Goal: Transaction & Acquisition: Subscribe to service/newsletter

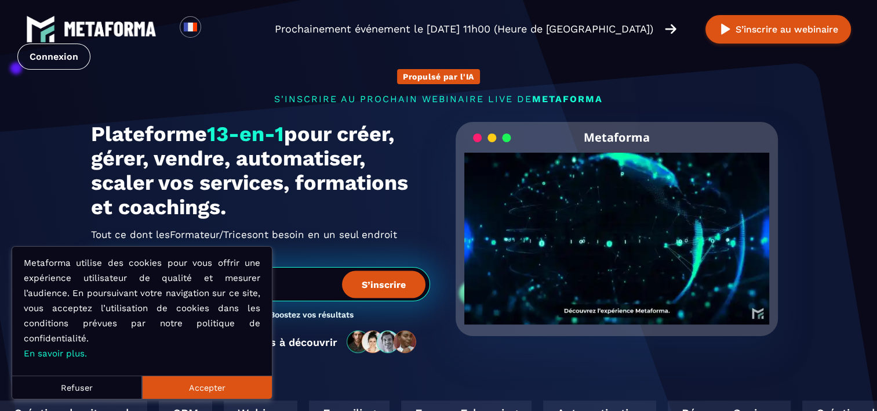
click at [621, 235] on div "Click for sound @keyframes VOLUME_SMALL_WAVE_FLASH { 0% { opacity: 0; } 33% { o…" at bounding box center [617, 239] width 306 height 172
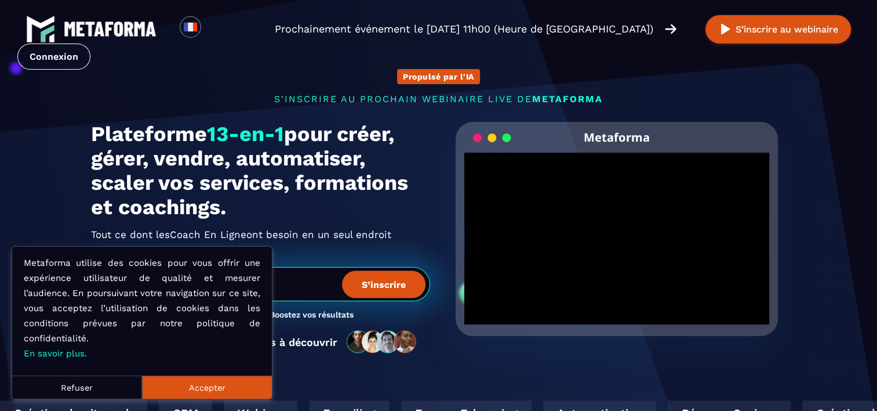
click at [546, 220] on div at bounding box center [617, 239] width 306 height 172
click at [108, 384] on button "Refuser" at bounding box center [77, 386] width 130 height 23
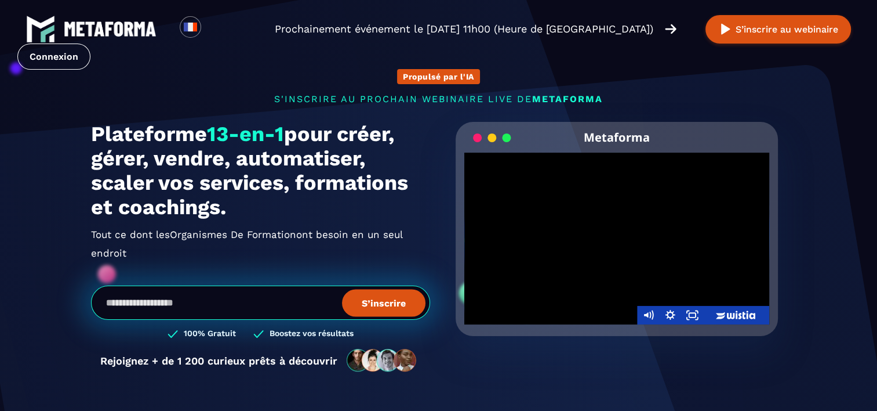
click at [636, 242] on div at bounding box center [617, 239] width 306 height 172
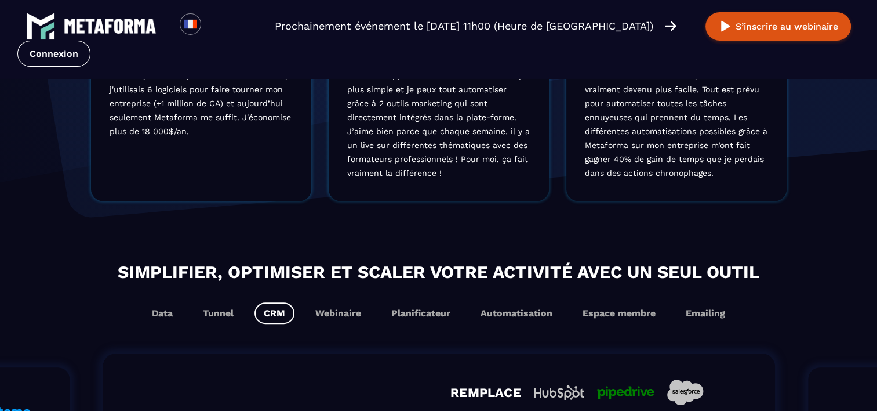
scroll to position [502, 0]
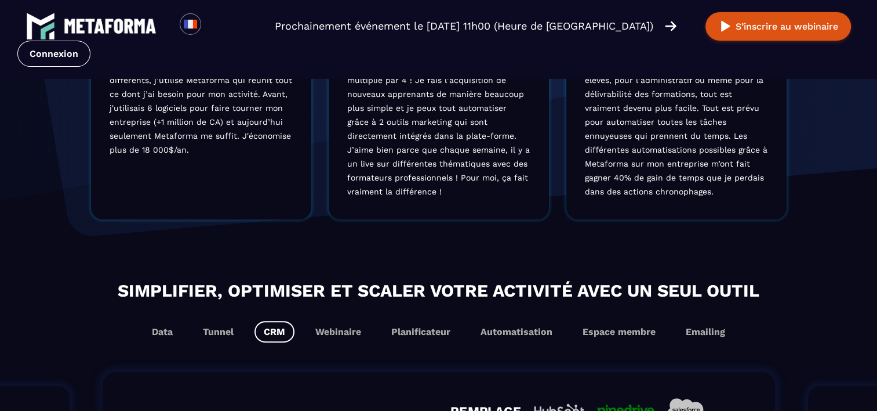
click at [90, 41] on link "Connexion" at bounding box center [53, 54] width 73 height 26
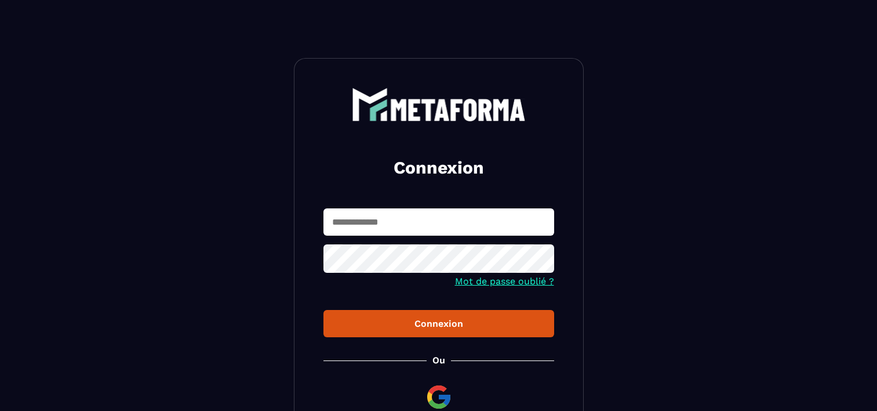
click at [376, 220] on input "text" at bounding box center [439, 221] width 231 height 27
type input "**********"
click at [405, 327] on div "Connexion" at bounding box center [439, 323] width 212 height 11
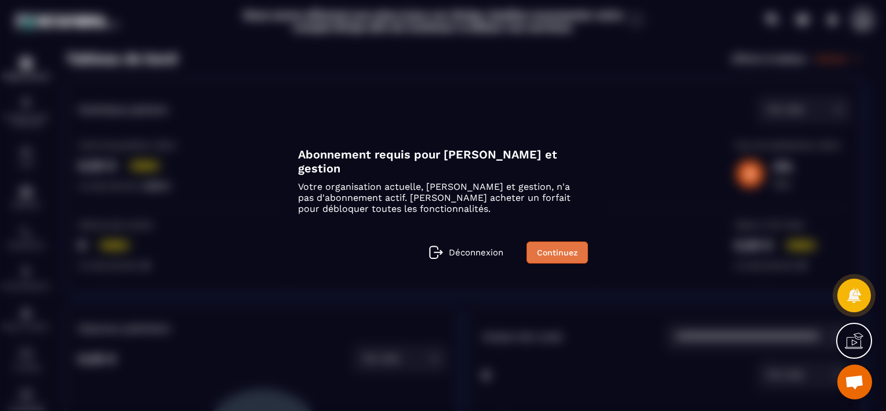
click at [554, 254] on link "Continuez" at bounding box center [557, 252] width 61 height 22
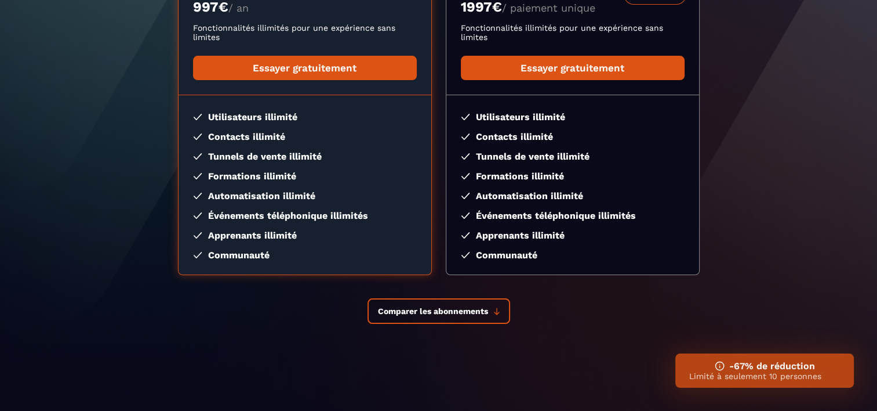
scroll to position [223, 0]
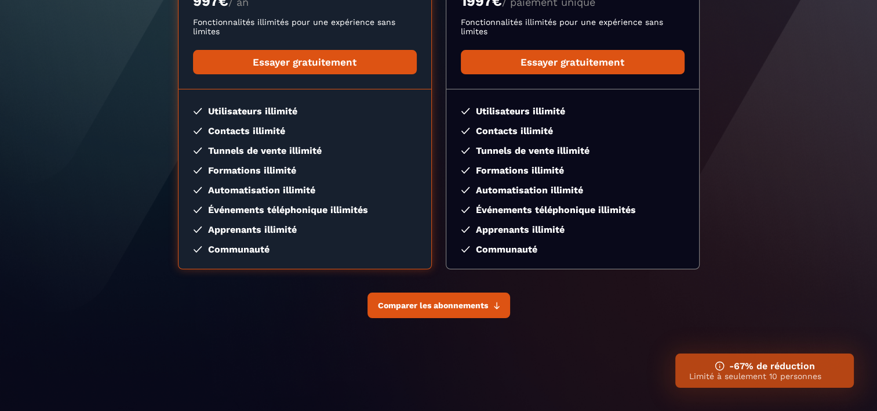
click at [458, 305] on span "Comparer les abonnements" at bounding box center [433, 304] width 110 height 9
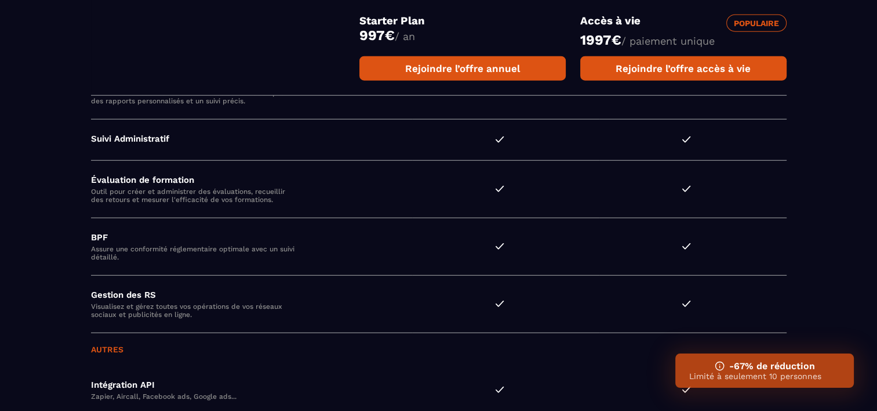
scroll to position [3065, 0]
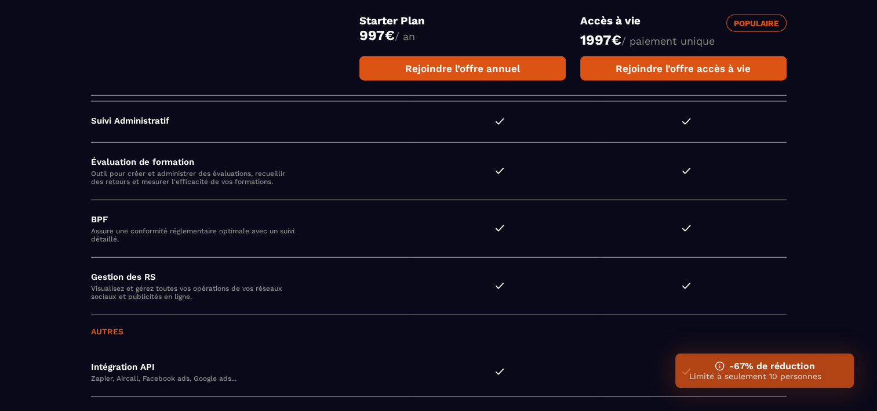
click at [718, 365] on img at bounding box center [720, 366] width 10 height 10
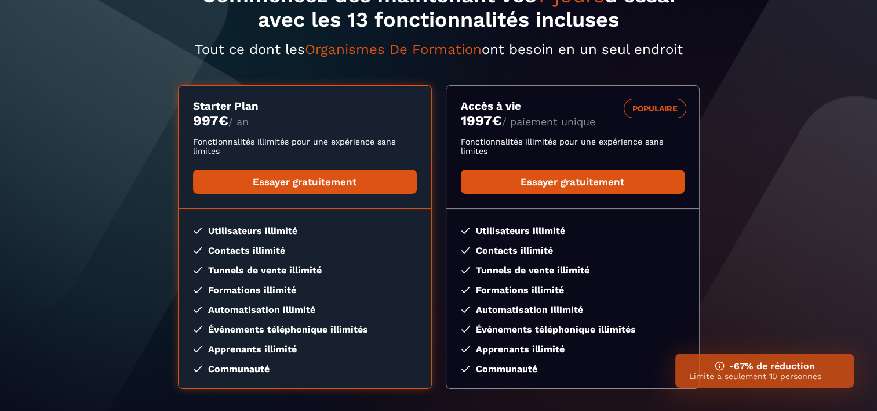
scroll to position [135, 0]
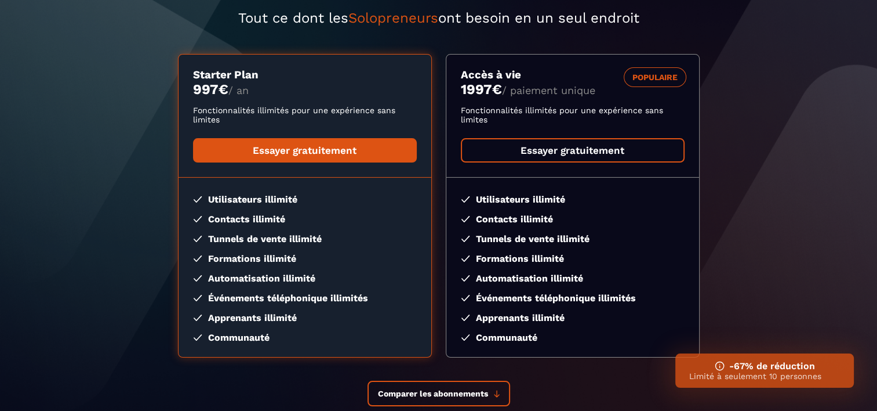
click at [581, 150] on link "Essayer gratuitement" at bounding box center [573, 150] width 224 height 24
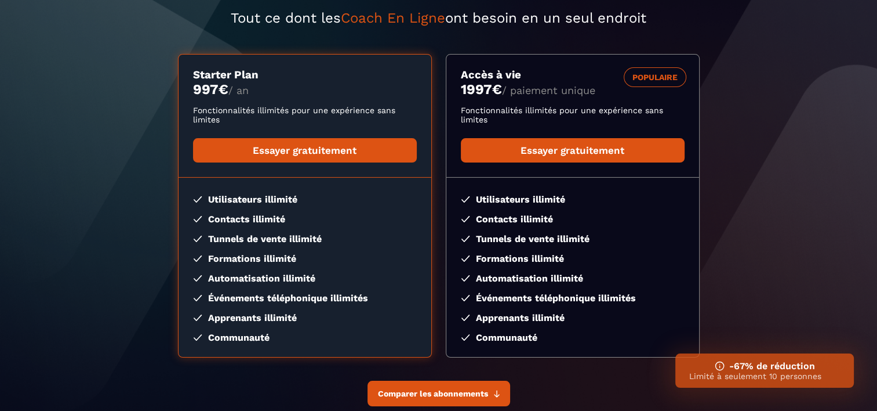
click at [446, 394] on span "Comparer les abonnements" at bounding box center [433, 393] width 110 height 9
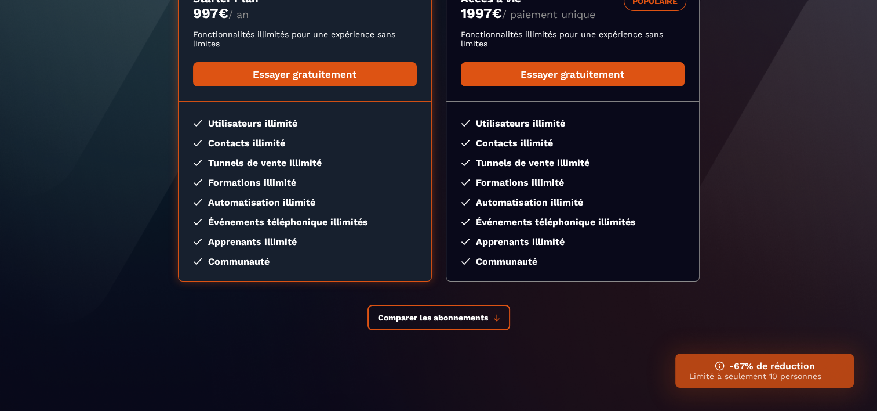
scroll to position [223, 0]
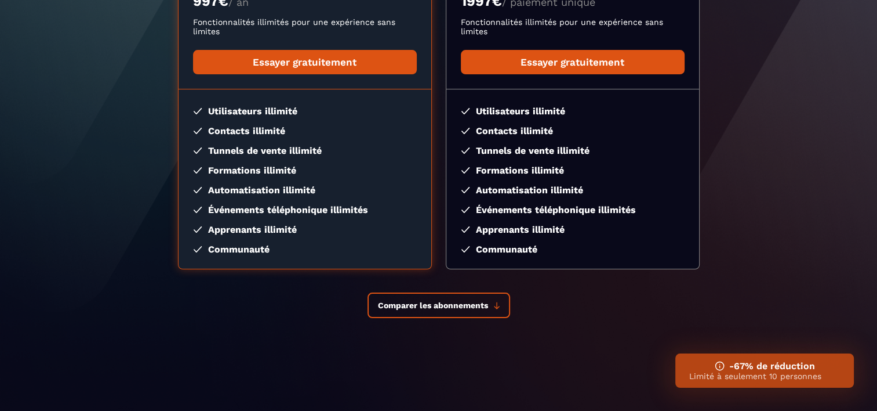
click at [717, 365] on img at bounding box center [720, 366] width 10 height 10
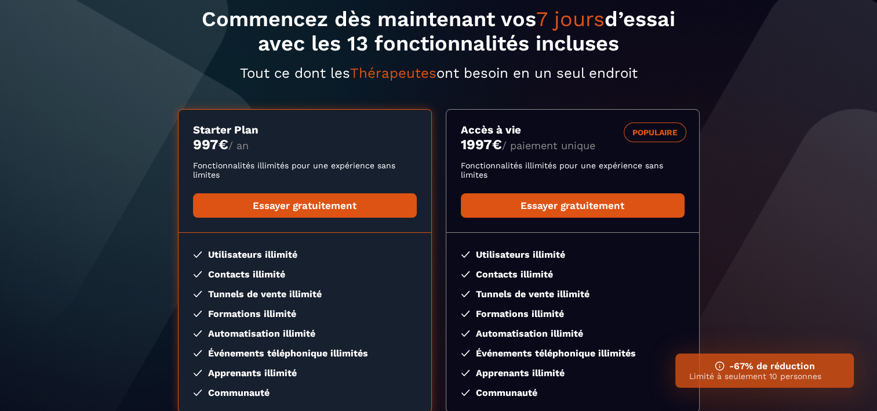
scroll to position [0, 0]
